Goal: Transaction & Acquisition: Purchase product/service

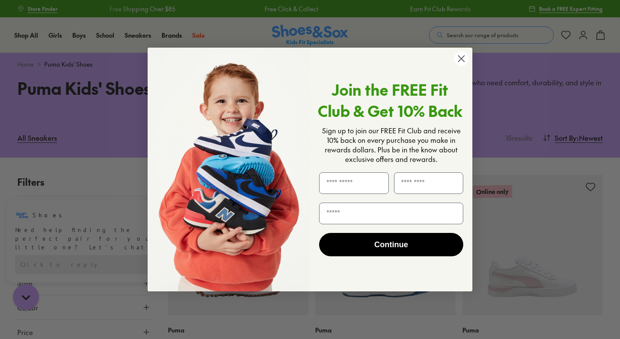
click at [463, 58] on circle "Close dialog" at bounding box center [461, 59] width 14 height 14
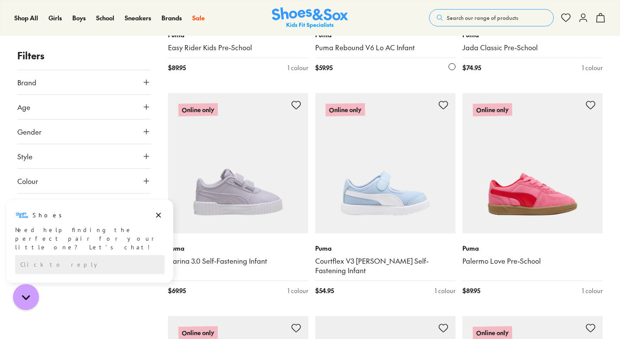
scroll to position [313, 0]
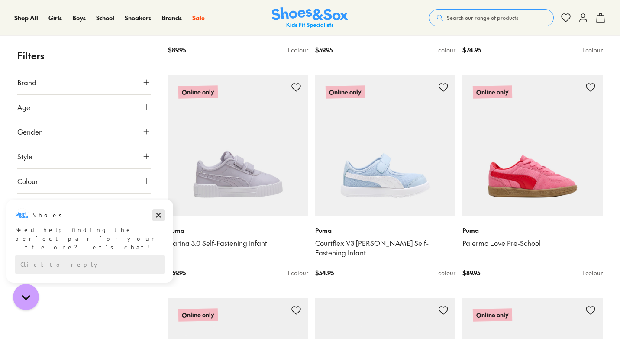
click at [158, 216] on icon "Dismiss campaign" at bounding box center [158, 215] width 9 height 10
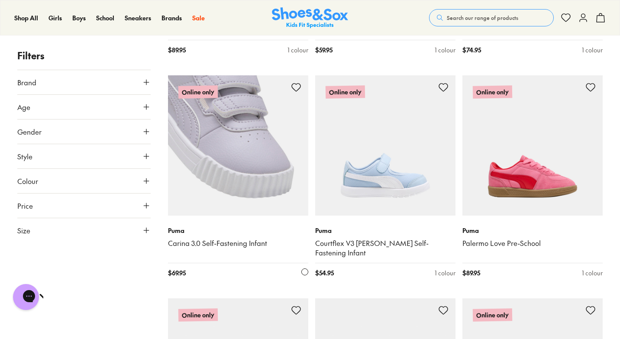
click at [230, 150] on img at bounding box center [238, 145] width 140 height 140
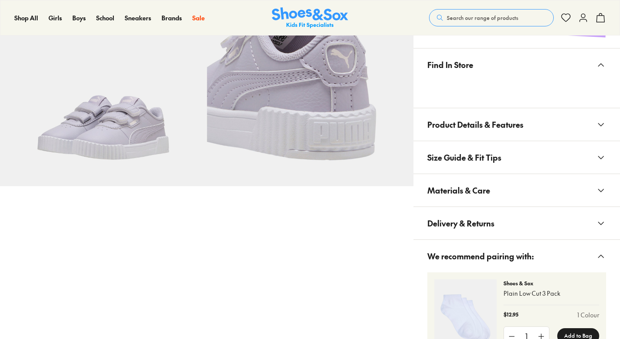
scroll to position [487, 0]
click at [601, 122] on icon at bounding box center [601, 124] width 10 height 10
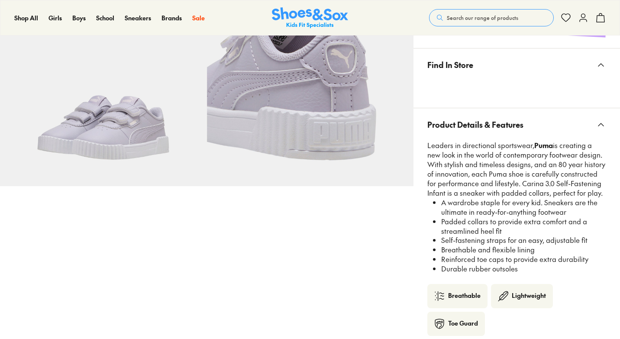
select select "*"
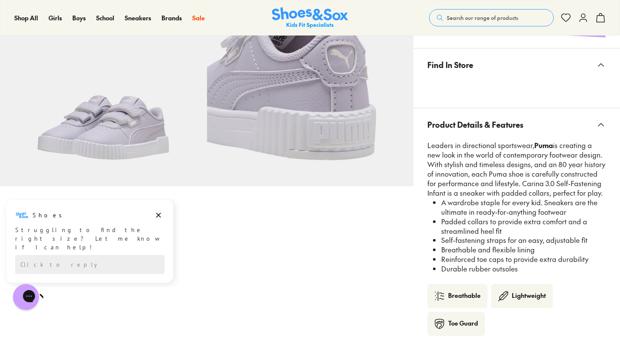
click at [600, 120] on icon at bounding box center [601, 124] width 10 height 10
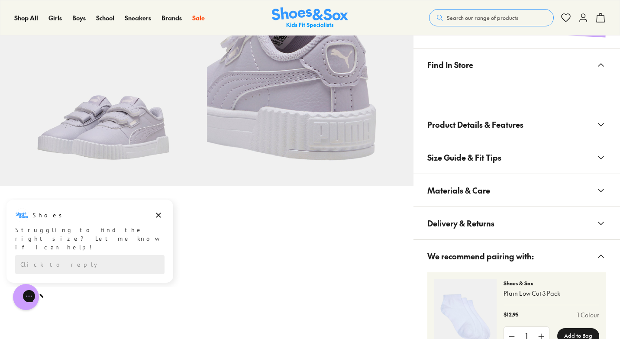
click at [564, 184] on button "Materials & Care" at bounding box center [516, 190] width 206 height 32
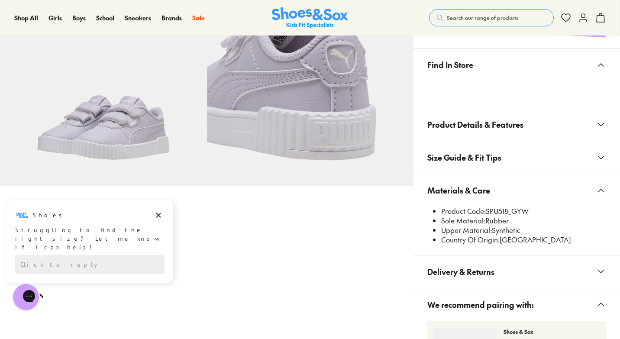
click at [564, 184] on button "Materials & Care" at bounding box center [516, 190] width 206 height 32
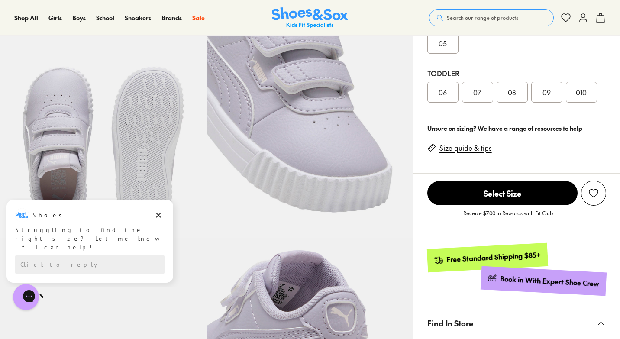
scroll to position [222, 0]
